Goal: Information Seeking & Learning: Find specific fact

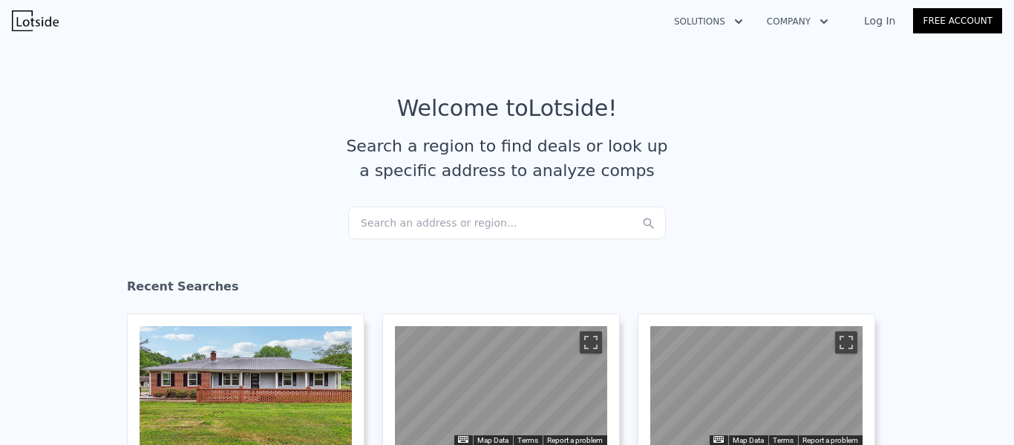
click at [889, 25] on link "Log In" at bounding box center [879, 20] width 67 height 15
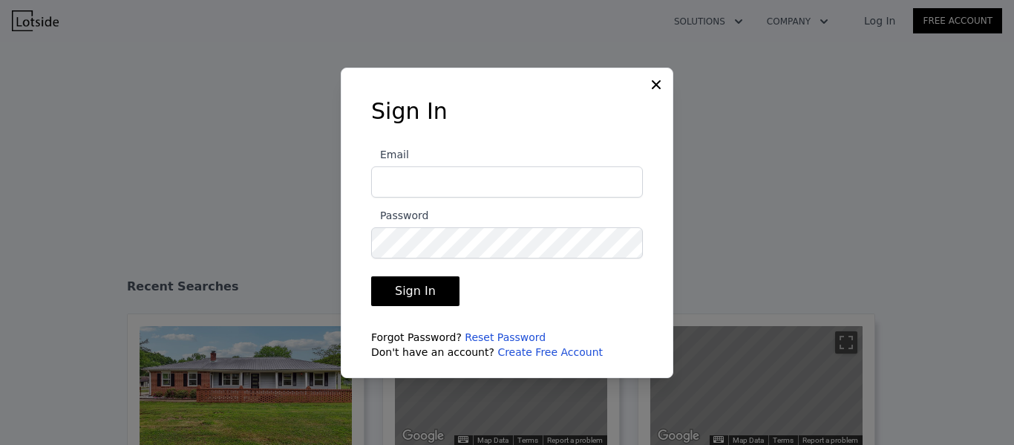
type input "[EMAIL_ADDRESS][DOMAIN_NAME]"
click at [422, 288] on button "Sign In" at bounding box center [415, 291] width 88 height 30
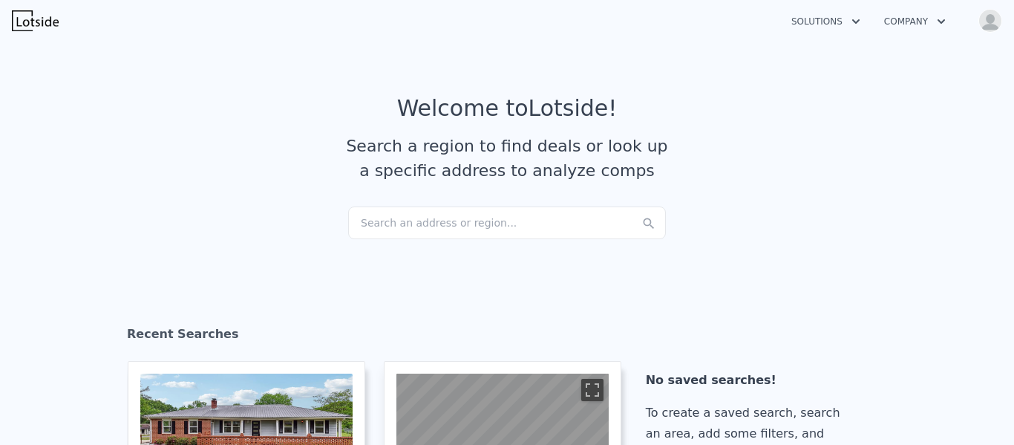
click at [366, 211] on div "Search an address or region..." at bounding box center [507, 222] width 318 height 33
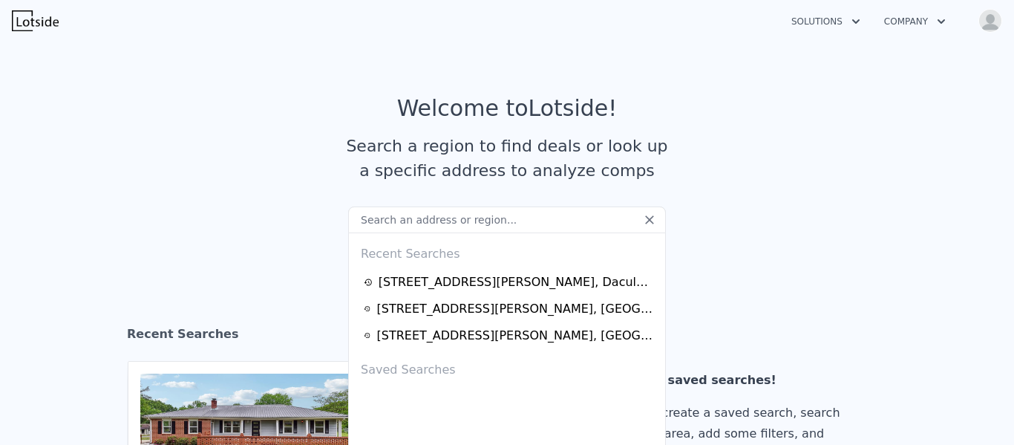
click at [381, 220] on input "text" at bounding box center [507, 219] width 318 height 27
click at [372, 221] on input "text" at bounding box center [507, 219] width 318 height 27
click at [362, 225] on input "text" at bounding box center [507, 219] width 318 height 27
paste input "[STREET_ADDRESS][PERSON_NAME]"
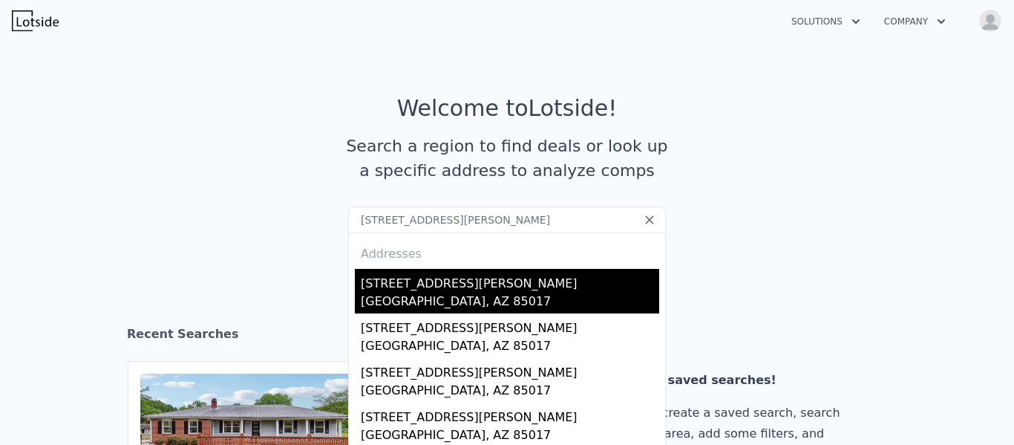
type input "[STREET_ADDRESS][PERSON_NAME]"
click at [401, 285] on div "[STREET_ADDRESS][PERSON_NAME]" at bounding box center [510, 281] width 298 height 24
